Goal: Task Accomplishment & Management: Manage account settings

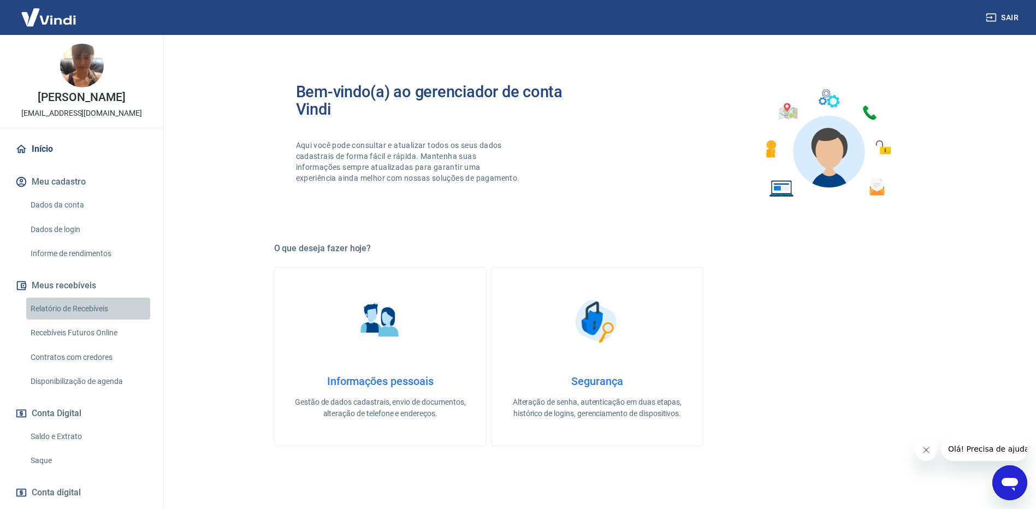
click at [97, 317] on link "Relatório de Recebíveis" at bounding box center [88, 309] width 124 height 22
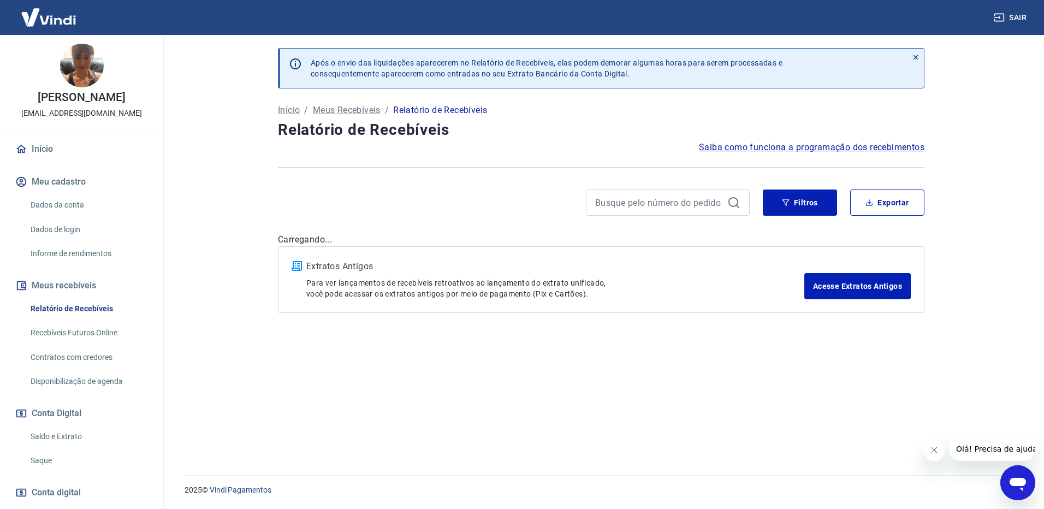
click at [82, 344] on link "Recebíveis Futuros Online" at bounding box center [88, 333] width 124 height 22
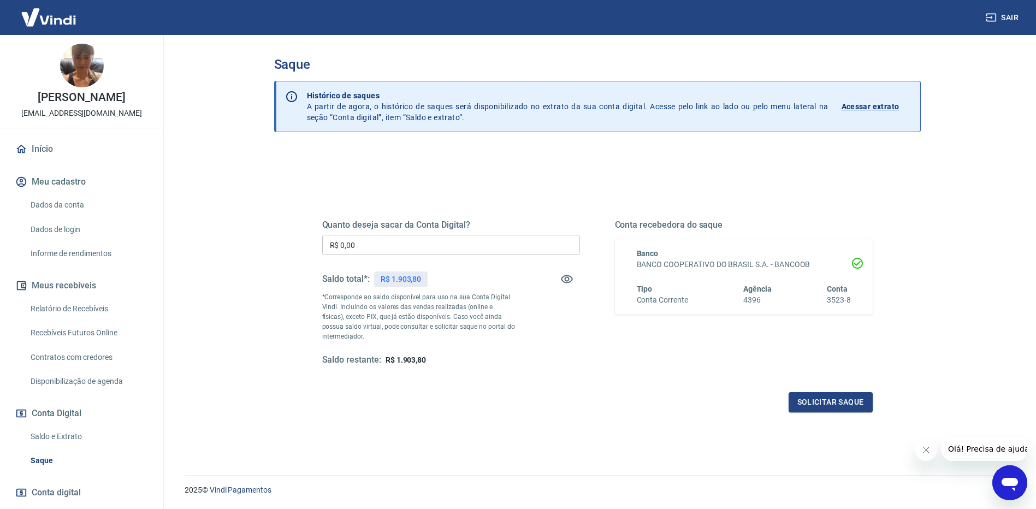
click at [427, 245] on input "R$ 0,00" at bounding box center [451, 245] width 258 height 20
type input "R$ 1.900,00"
click at [840, 402] on button "Solicitar saque" at bounding box center [831, 402] width 84 height 20
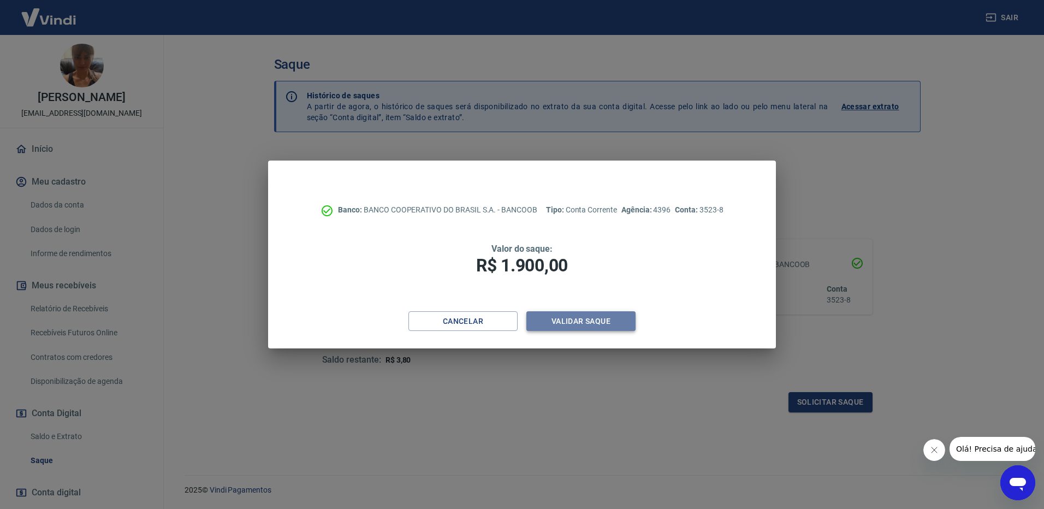
click at [582, 323] on button "Validar saque" at bounding box center [581, 321] width 109 height 20
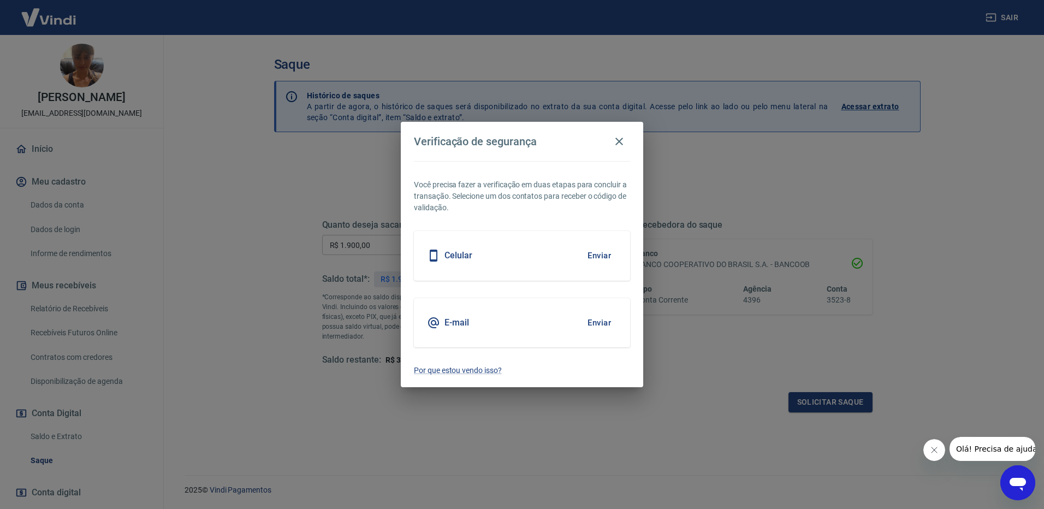
click at [600, 322] on button "Enviar" at bounding box center [600, 322] width 36 height 23
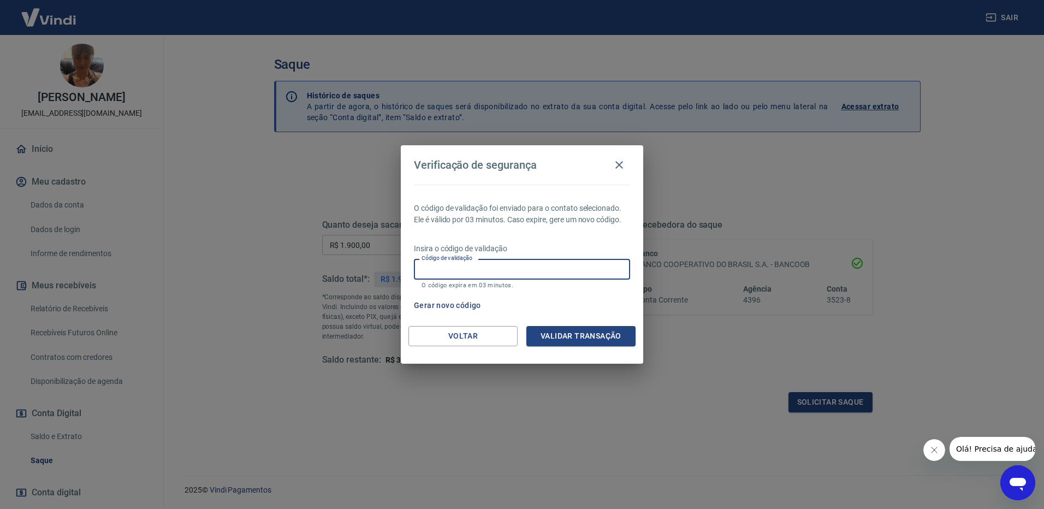
click at [490, 268] on input "Código de validação" at bounding box center [522, 269] width 216 height 20
type input "600494"
click at [563, 339] on button "Validar transação" at bounding box center [581, 336] width 109 height 20
